Goal: Information Seeking & Learning: Understand process/instructions

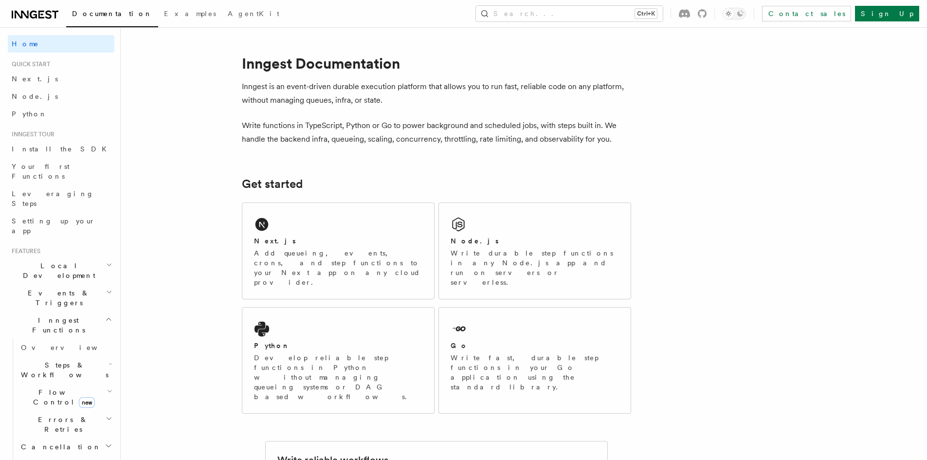
click at [98, 257] on h2 "Local Development" at bounding box center [61, 270] width 107 height 27
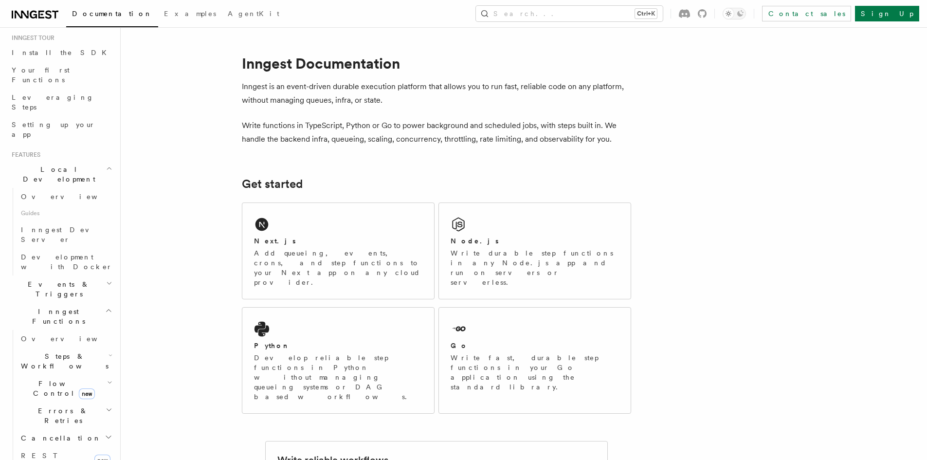
scroll to position [97, 0]
click at [106, 279] on icon "button" at bounding box center [109, 283] width 6 height 8
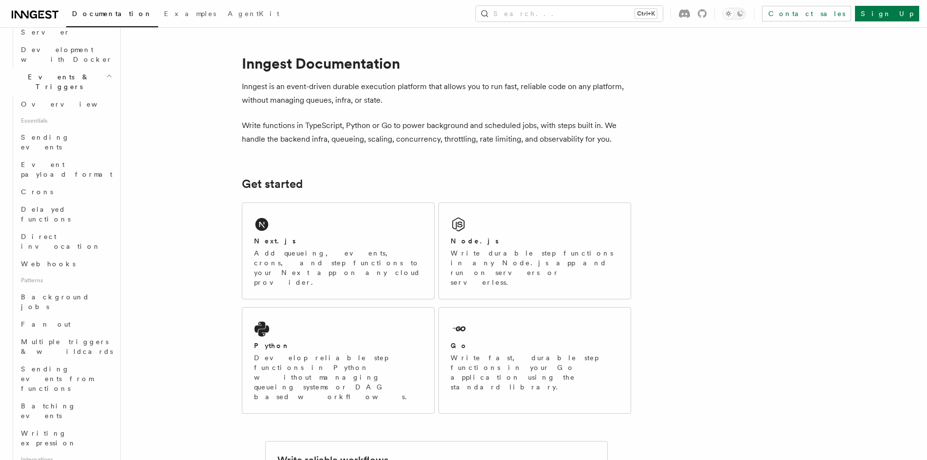
scroll to position [291, 0]
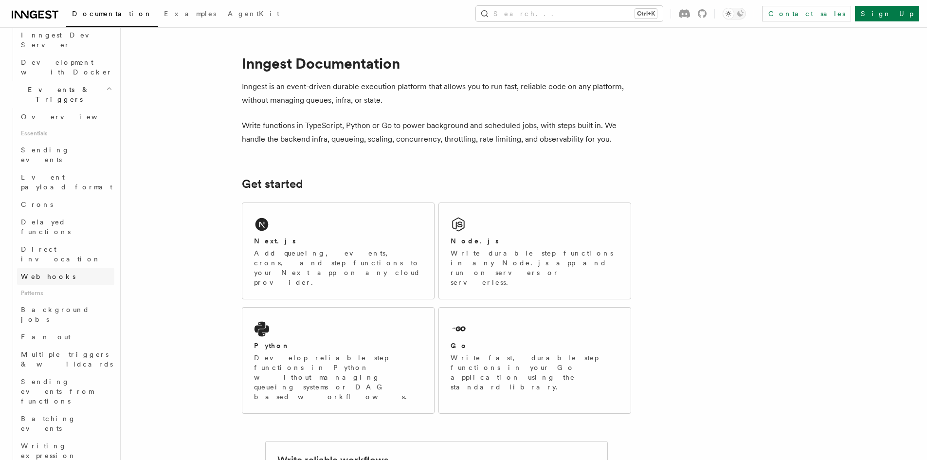
click at [51, 273] on span "Webhooks" at bounding box center [48, 277] width 55 height 8
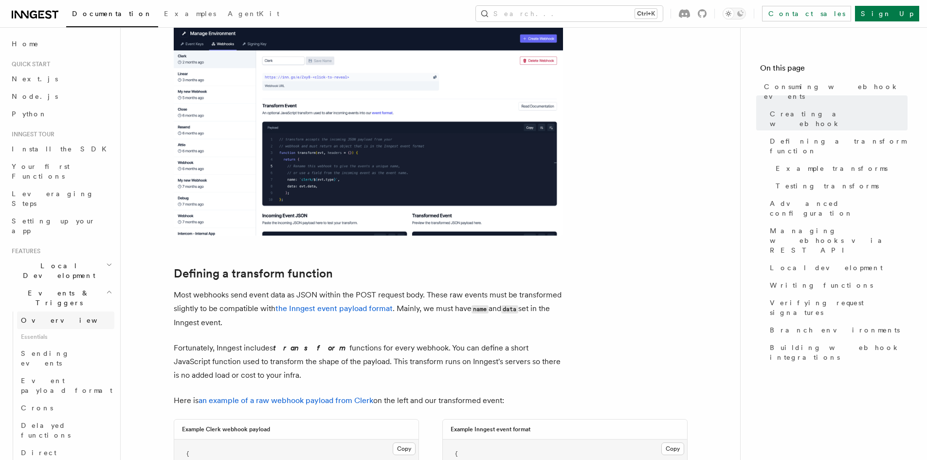
scroll to position [447, 0]
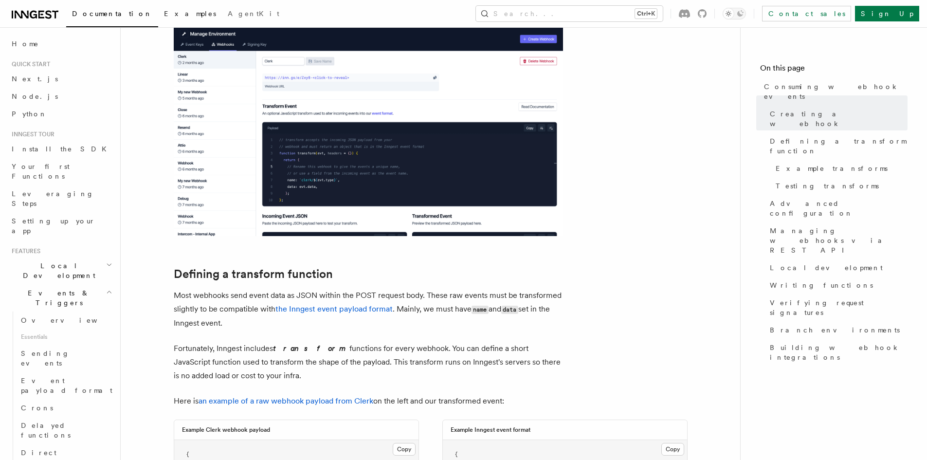
click at [164, 12] on span "Examples" at bounding box center [190, 14] width 52 height 8
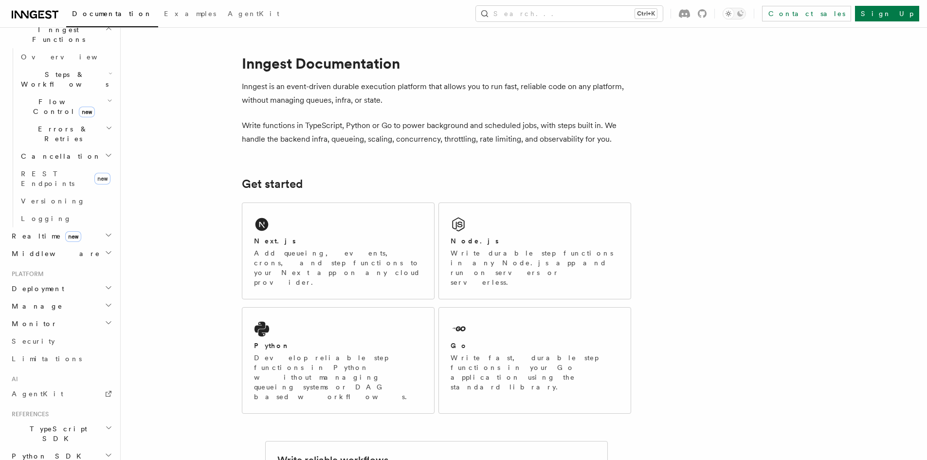
scroll to position [292, 0]
click at [25, 388] on span "AgentKit" at bounding box center [38, 392] width 52 height 8
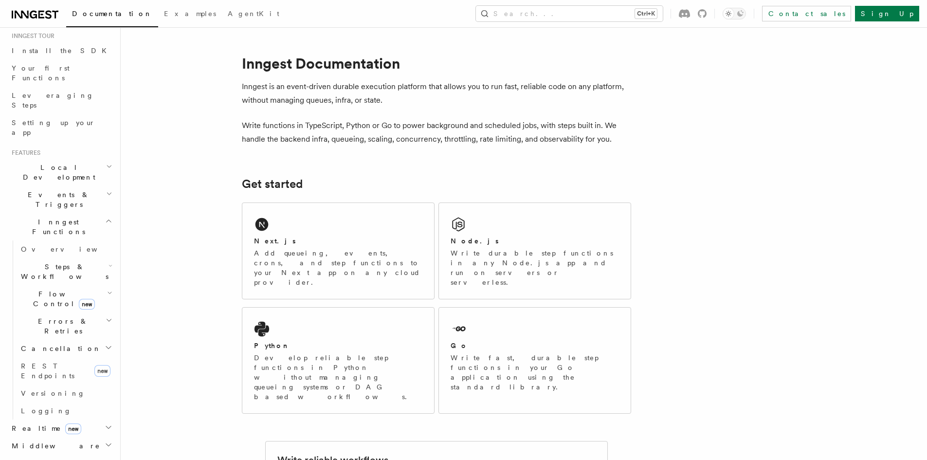
scroll to position [97, 0]
click at [591, 10] on button "Search... Ctrl+K" at bounding box center [569, 14] width 187 height 16
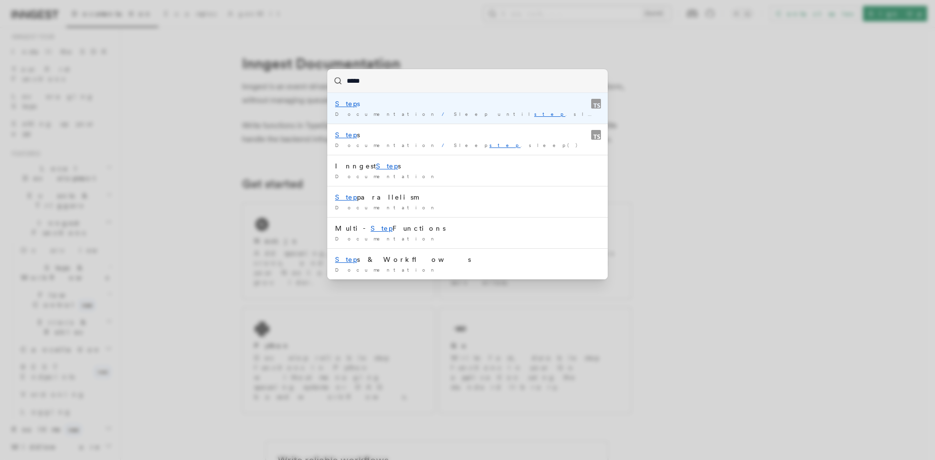
type input "****"
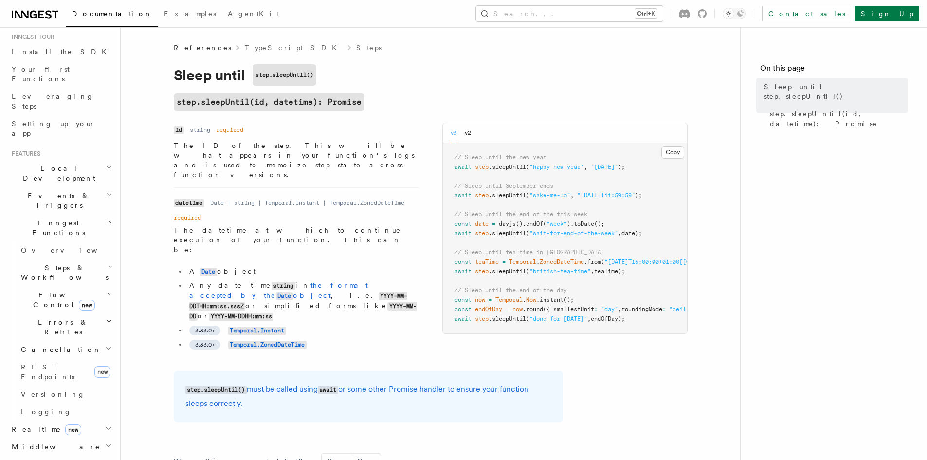
click at [356, 46] on link "Steps" at bounding box center [368, 48] width 25 height 10
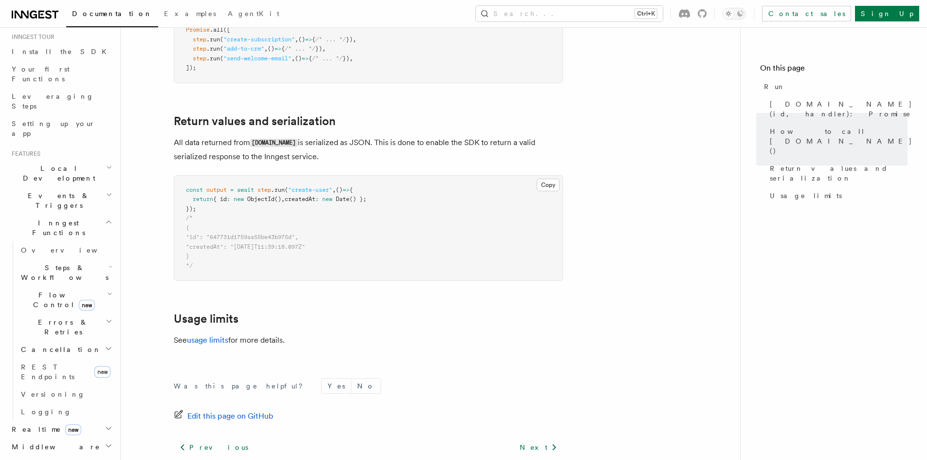
scroll to position [771, 0]
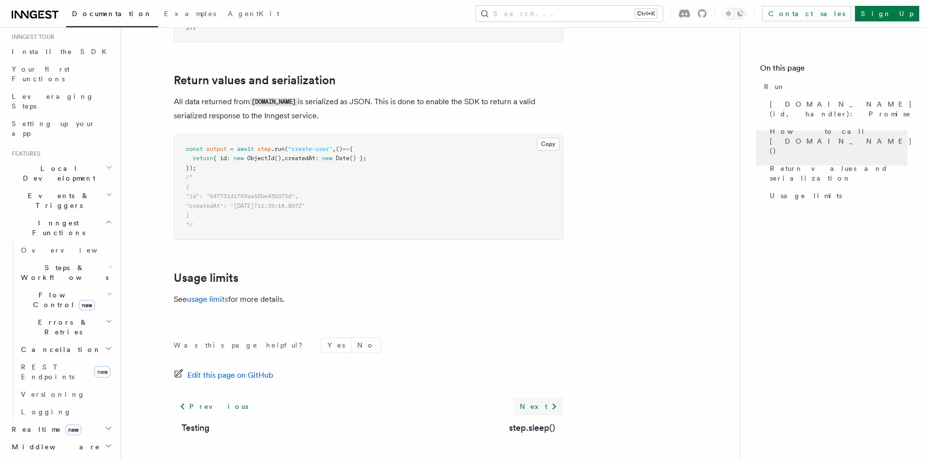
click at [548, 398] on link "Next" at bounding box center [538, 407] width 49 height 18
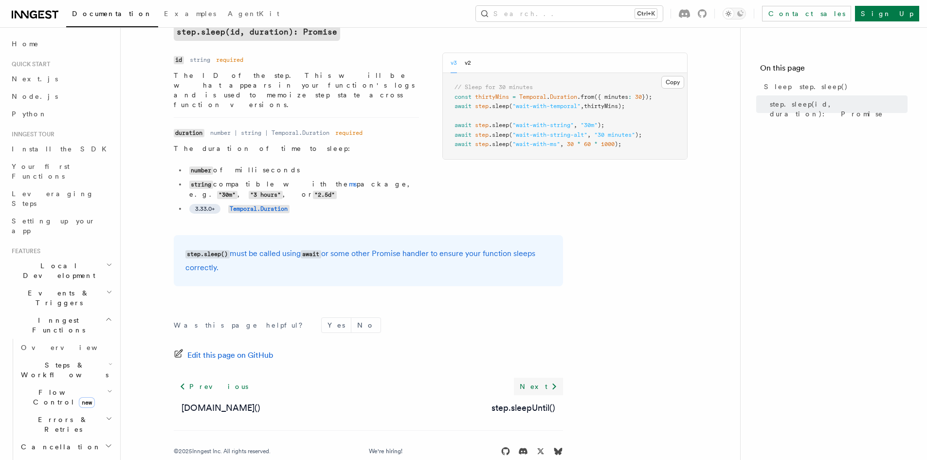
click at [548, 378] on link "Next" at bounding box center [538, 387] width 49 height 18
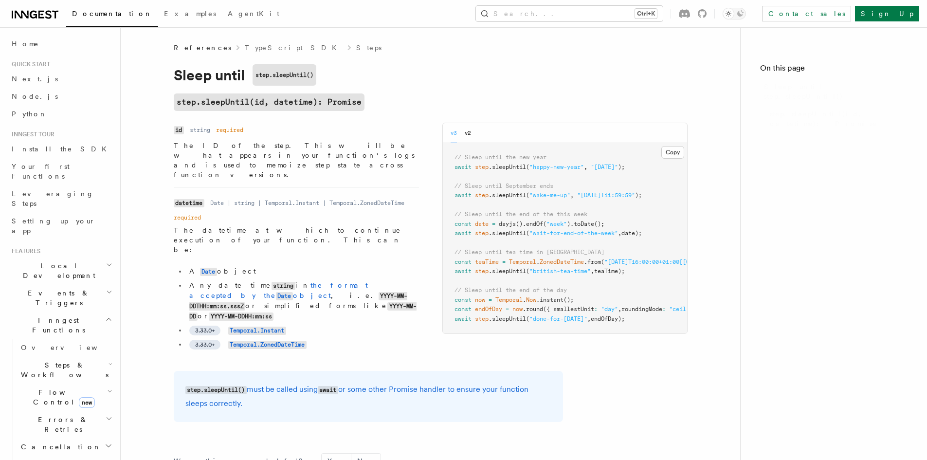
scroll to position [137, 0]
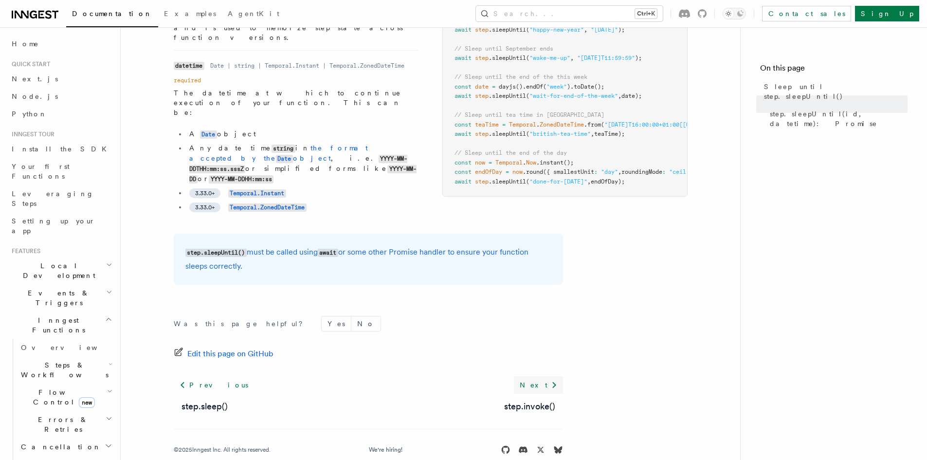
click at [549, 379] on icon at bounding box center [555, 385] width 12 height 12
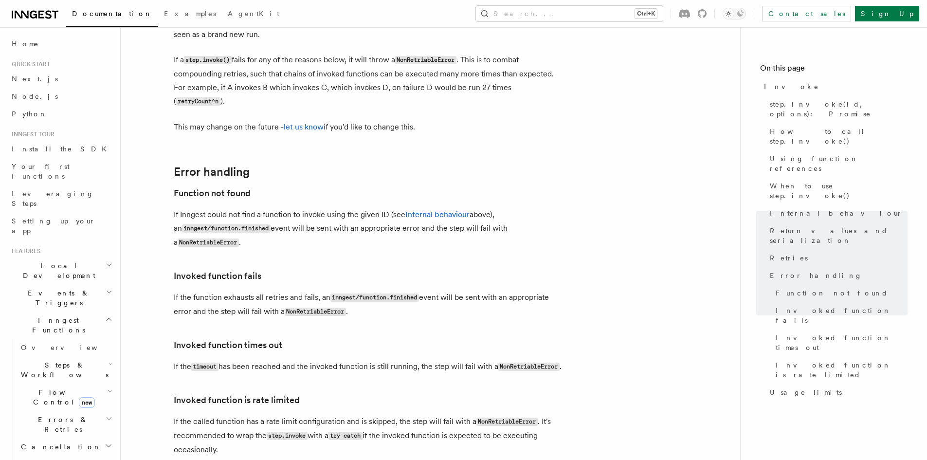
scroll to position [2135, 0]
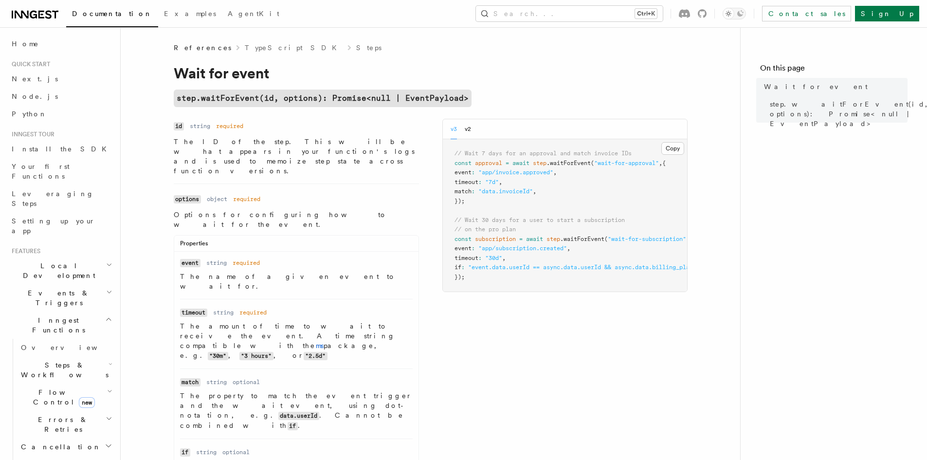
scroll to position [288, 0]
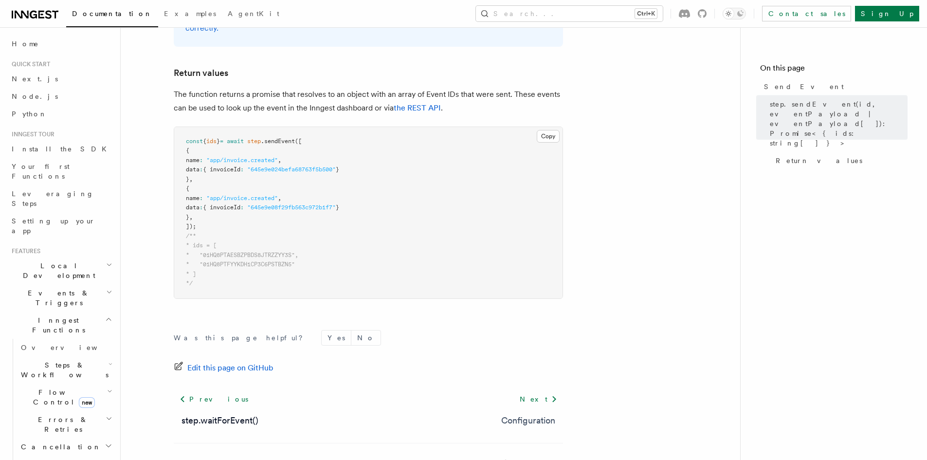
scroll to position [651, 0]
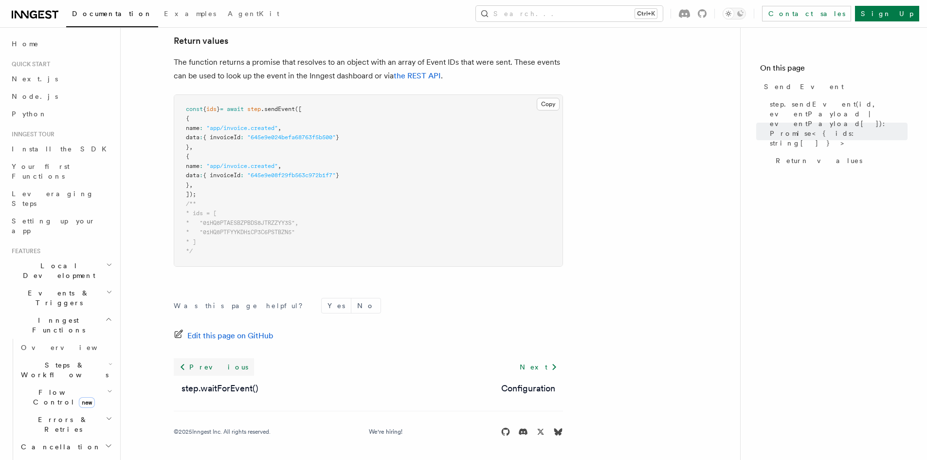
click at [210, 372] on link "Previous" at bounding box center [214, 367] width 80 height 18
